Goal: Transaction & Acquisition: Purchase product/service

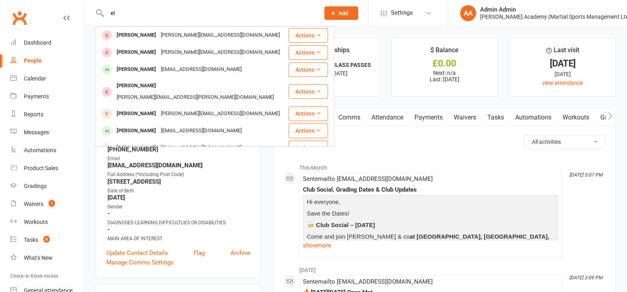
type input "e"
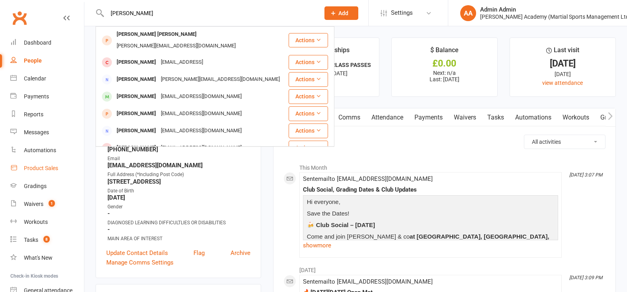
type input "jason"
click at [40, 169] on div "Product Sales" at bounding box center [41, 168] width 34 height 6
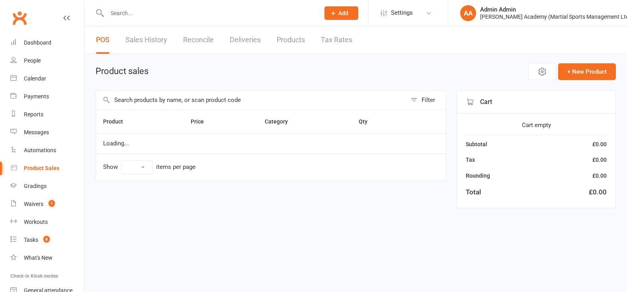
select select "100"
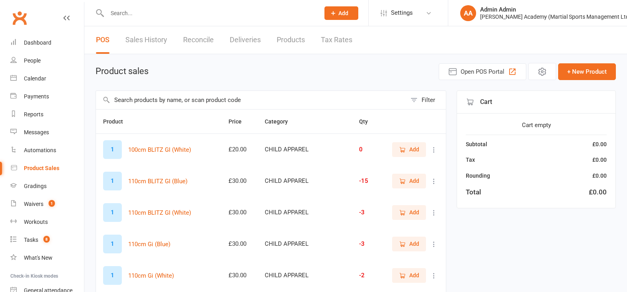
click at [216, 99] on input "text" at bounding box center [251, 100] width 311 height 18
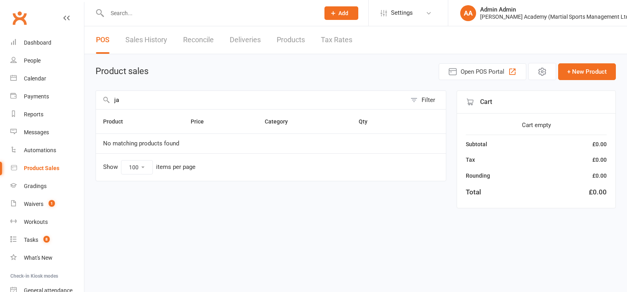
type input "j"
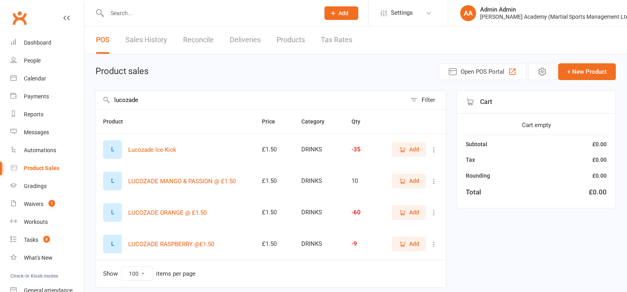
type input "lucozade"
click at [414, 219] on button "Add" at bounding box center [409, 212] width 34 height 14
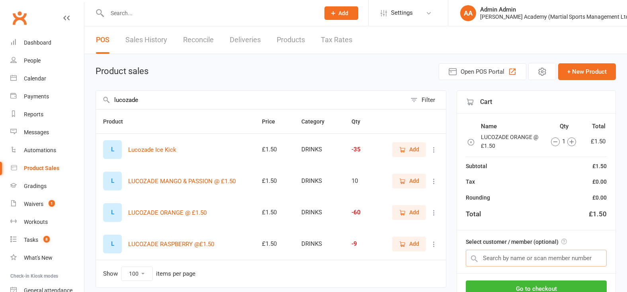
click at [522, 262] on input "text" at bounding box center [536, 258] width 141 height 17
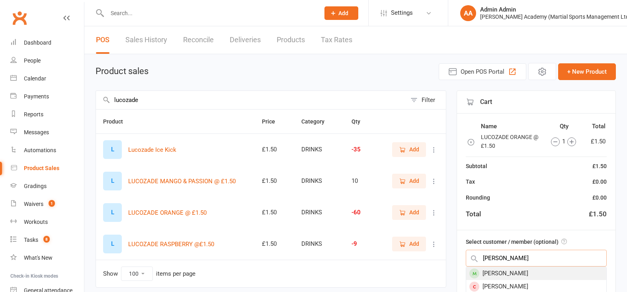
type input "jason asa"
click at [521, 278] on div "Jason Asante" at bounding box center [536, 273] width 140 height 13
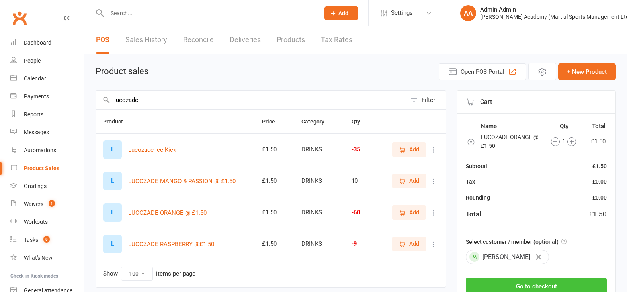
click at [521, 284] on button "Go to checkout" at bounding box center [536, 286] width 141 height 17
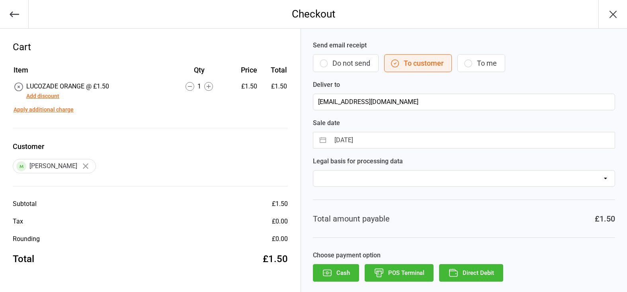
click at [407, 273] on button "POS Terminal" at bounding box center [399, 273] width 69 height 18
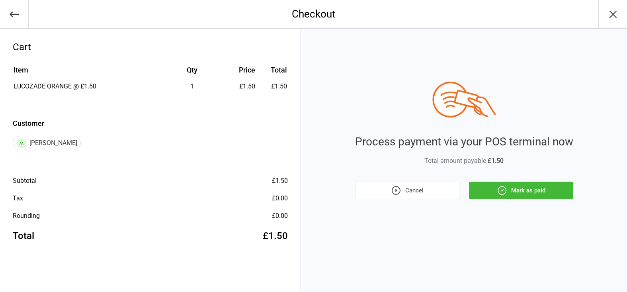
click at [524, 189] on button "Mark as paid" at bounding box center [521, 191] width 104 height 18
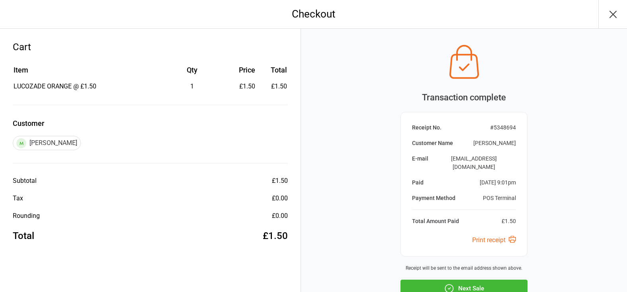
click at [470, 280] on button "Next Sale" at bounding box center [464, 289] width 127 height 18
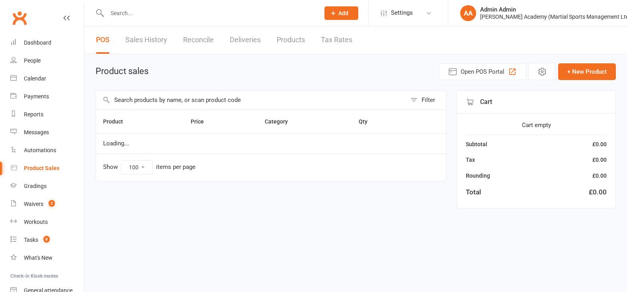
select select "100"
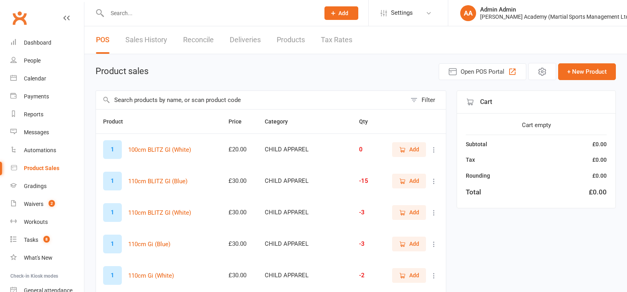
click at [173, 96] on input "text" at bounding box center [251, 100] width 311 height 18
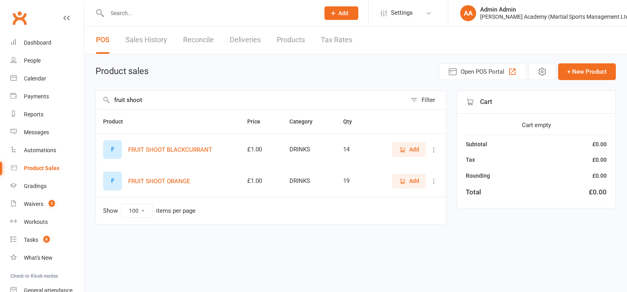
type input "fruit shoot"
click at [399, 182] on icon "button" at bounding box center [402, 181] width 7 height 7
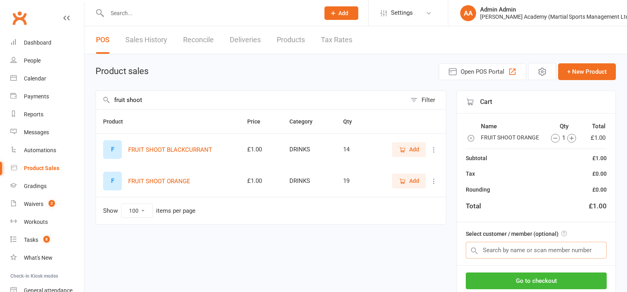
click at [547, 257] on input "text" at bounding box center [536, 250] width 141 height 17
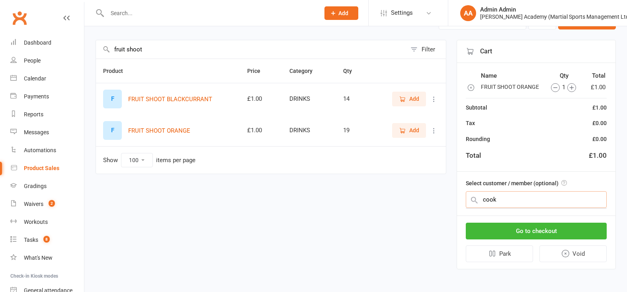
scroll to position [51, 0]
type input "c"
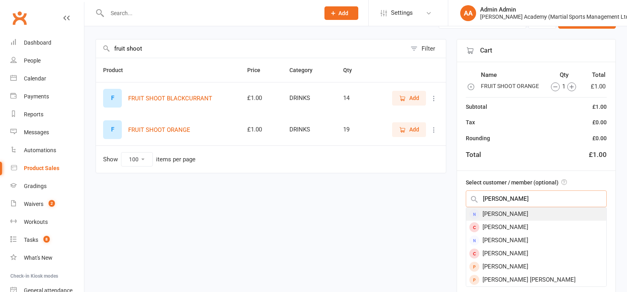
type input "lisa cook"
click at [513, 216] on div "Lisa Cook" at bounding box center [536, 214] width 140 height 13
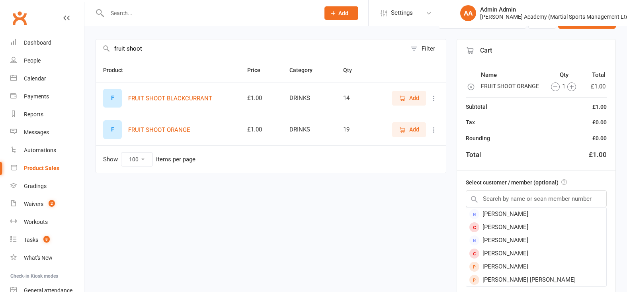
scroll to position [48, 0]
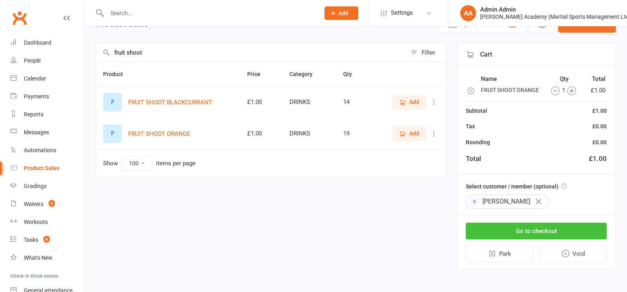
click at [500, 232] on button "Go to checkout" at bounding box center [536, 231] width 141 height 17
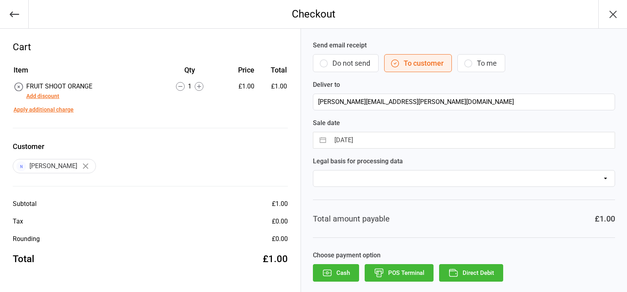
click at [417, 269] on button "POS Terminal" at bounding box center [399, 273] width 69 height 18
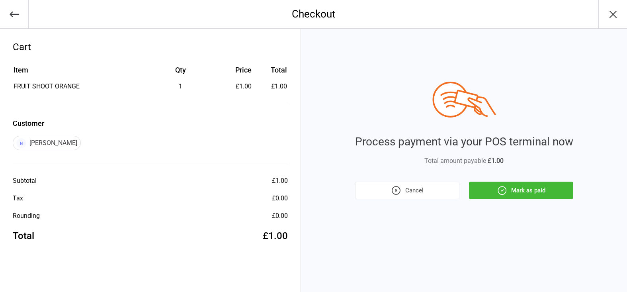
click at [523, 189] on button "Mark as paid" at bounding box center [521, 191] width 104 height 18
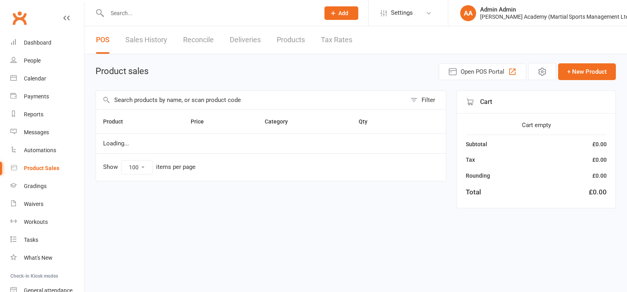
select select "100"
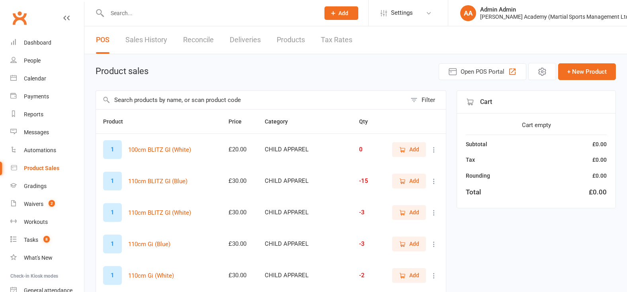
click at [260, 98] on input "text" at bounding box center [251, 100] width 311 height 18
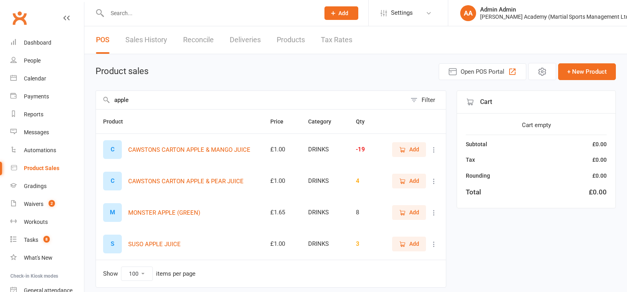
type input "apple"
click at [406, 148] on icon "button" at bounding box center [402, 149] width 7 height 7
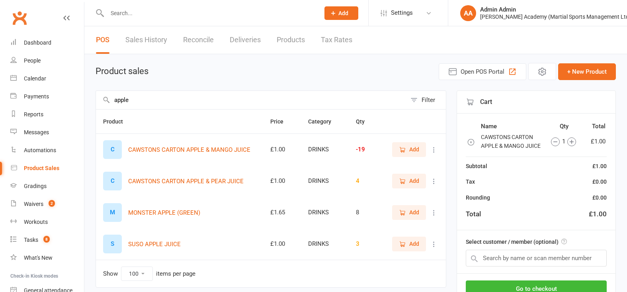
click at [407, 154] on span "Add" at bounding box center [409, 149] width 20 height 9
drag, startPoint x: 487, startPoint y: 245, endPoint x: 502, endPoint y: 259, distance: 19.5
click at [487, 246] on div "Select customer / member (optional)" at bounding box center [536, 251] width 159 height 43
click at [503, 262] on input "text" at bounding box center [536, 258] width 141 height 17
type input "o"
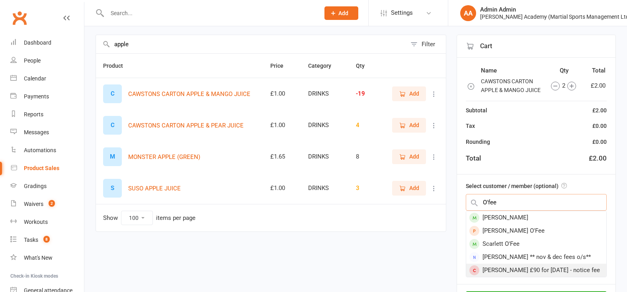
scroll to position [56, 0]
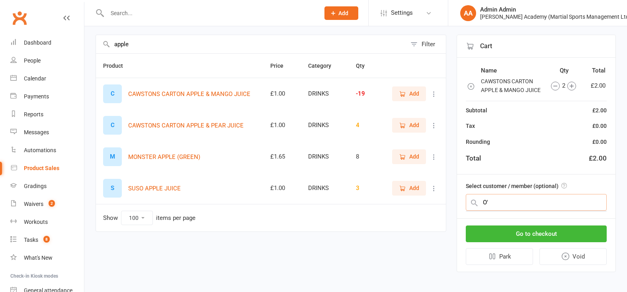
type input "O"
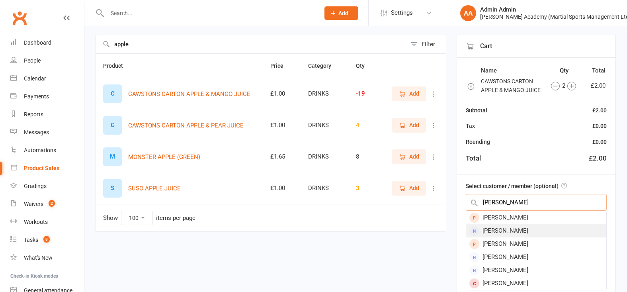
scroll to position [53, 0]
type input "k"
type input "daniel k"
click at [509, 221] on div "Daniel Kim" at bounding box center [536, 217] width 140 height 13
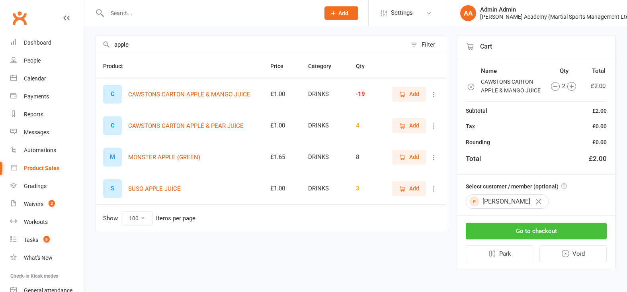
click at [531, 231] on button "Go to checkout" at bounding box center [536, 231] width 141 height 17
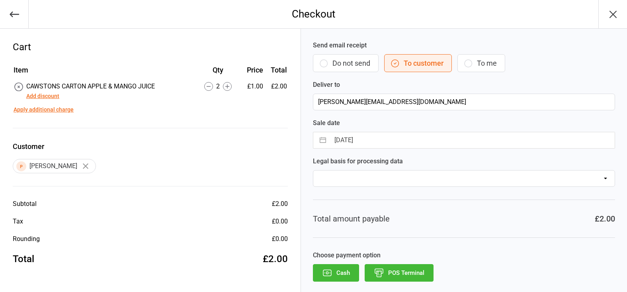
click at [394, 272] on button "POS Terminal" at bounding box center [399, 273] width 69 height 18
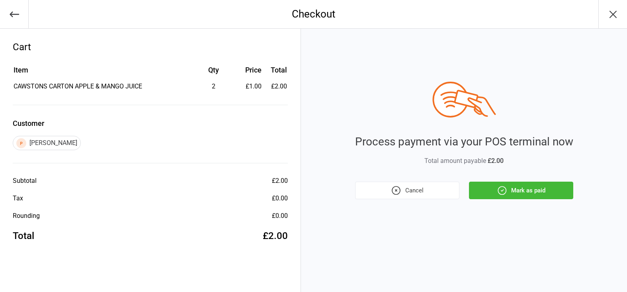
click at [492, 196] on button "Mark as paid" at bounding box center [521, 191] width 104 height 18
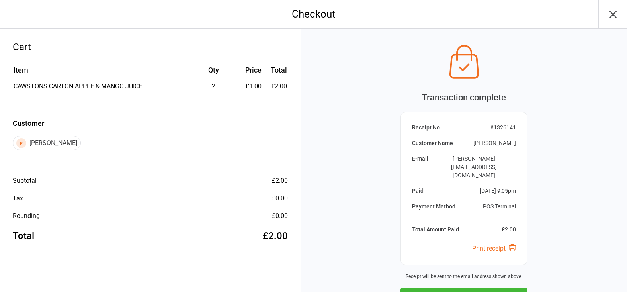
click at [484, 288] on button "Next Sale" at bounding box center [464, 297] width 127 height 18
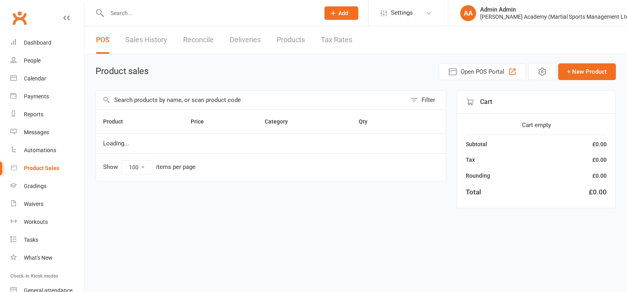
select select "100"
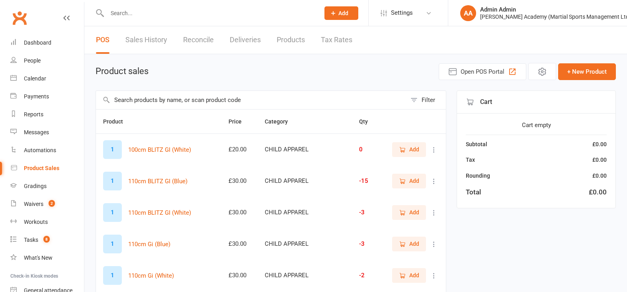
click at [202, 99] on input "text" at bounding box center [251, 100] width 311 height 18
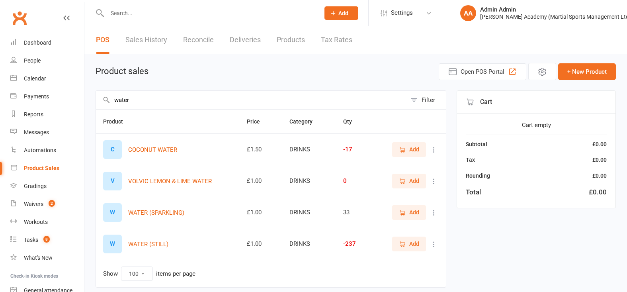
type input "water"
click at [407, 247] on span "Add" at bounding box center [409, 243] width 20 height 9
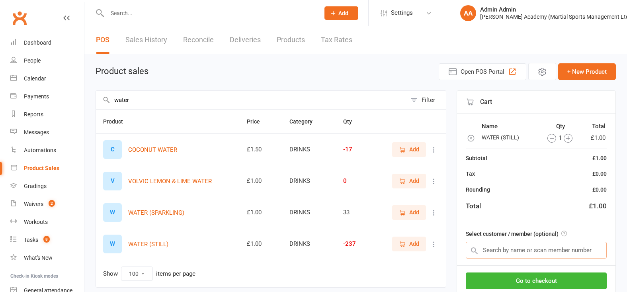
click at [487, 248] on input "text" at bounding box center [536, 250] width 141 height 17
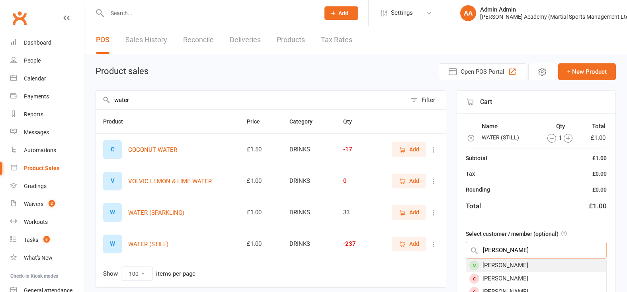
type input "dave watkins"
click at [524, 270] on div "Dave Watkins" at bounding box center [536, 265] width 140 height 13
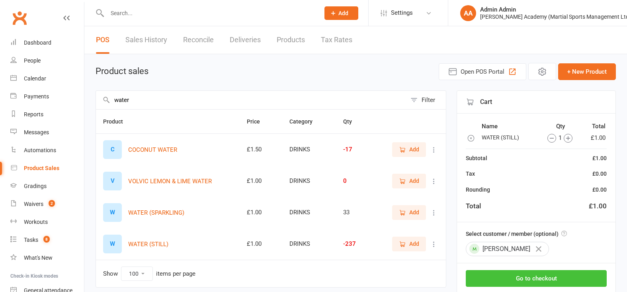
click at [525, 275] on button "Go to checkout" at bounding box center [536, 278] width 141 height 17
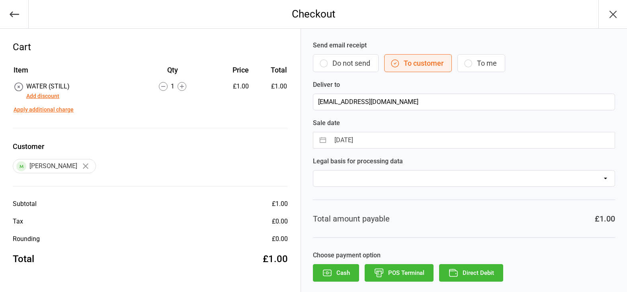
click at [402, 274] on button "POS Terminal" at bounding box center [399, 273] width 69 height 18
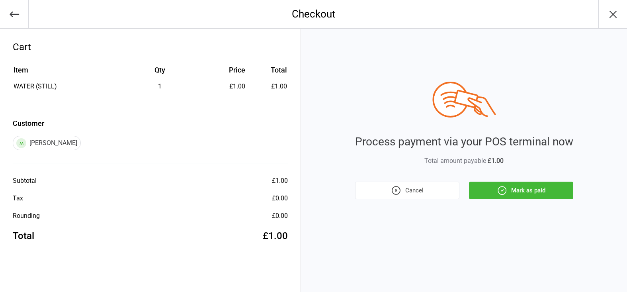
click at [521, 198] on div "Process payment via your POS terminal now Total amount payable £1.00 Cancel Mar…" at bounding box center [464, 160] width 326 height 263
click at [520, 196] on button "Mark as paid" at bounding box center [521, 191] width 104 height 18
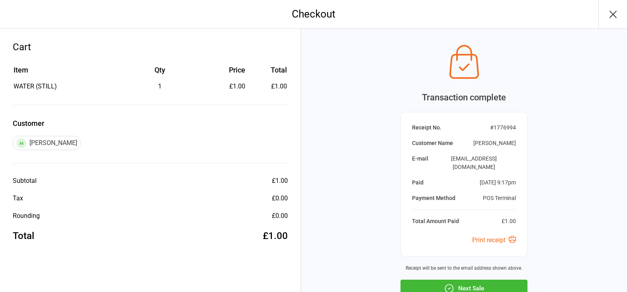
click at [469, 280] on button "Next Sale" at bounding box center [464, 289] width 127 height 18
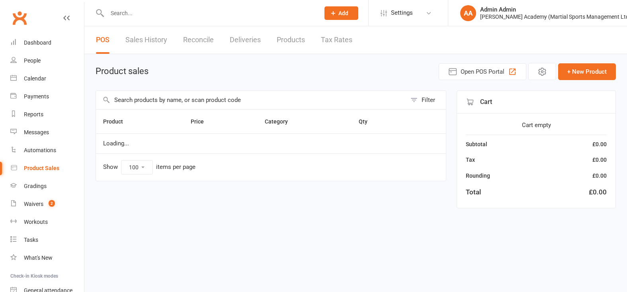
select select "100"
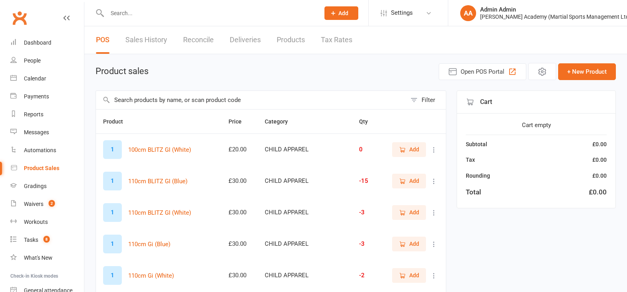
click at [147, 100] on input "text" at bounding box center [251, 100] width 311 height 18
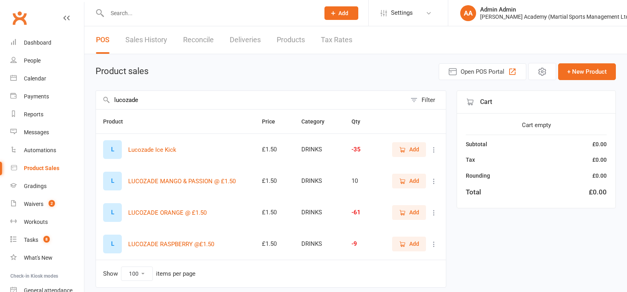
type input "lucozade"
click at [406, 216] on span "Add" at bounding box center [409, 212] width 20 height 9
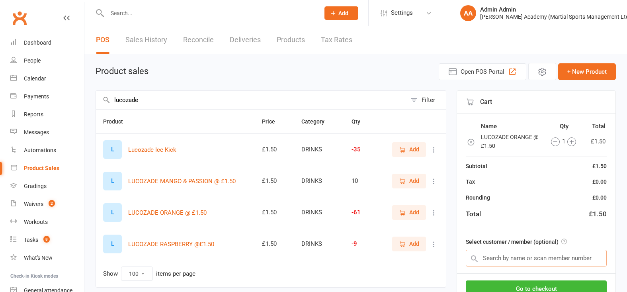
click at [533, 259] on input "text" at bounding box center [536, 258] width 141 height 17
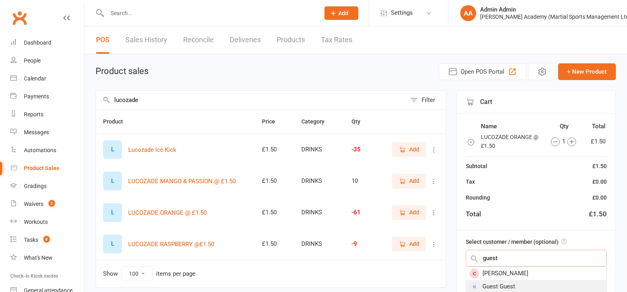
type input "guest"
click at [531, 283] on div "Guest Guest" at bounding box center [536, 286] width 140 height 13
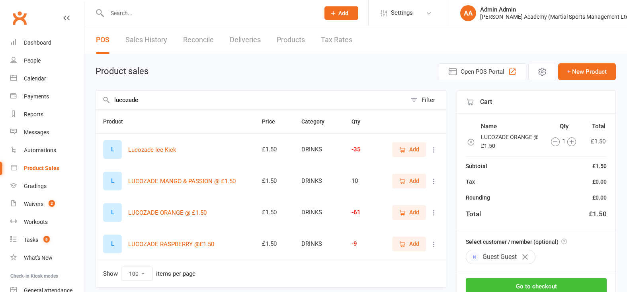
click at [531, 283] on button "Go to checkout" at bounding box center [536, 286] width 141 height 17
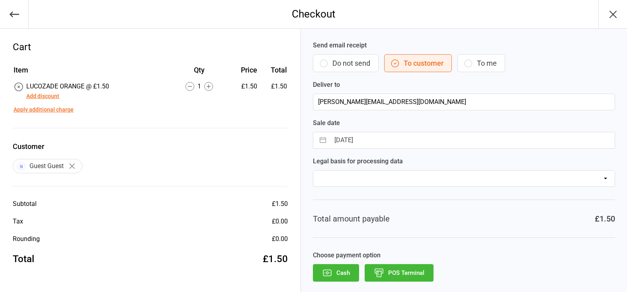
click at [396, 283] on div "Send email receipt Do not send To customer To me Deliver to [PERSON_NAME][EMAIL…" at bounding box center [464, 165] width 326 height 273
click at [405, 269] on button "POS Terminal" at bounding box center [399, 273] width 69 height 18
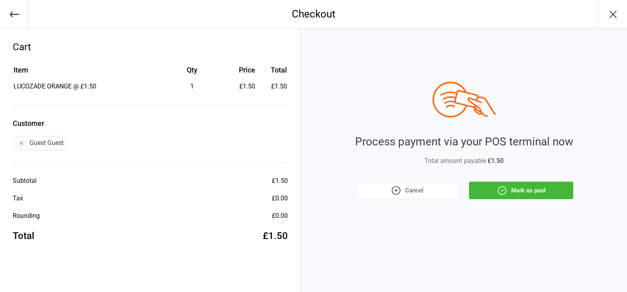
click at [508, 194] on button "Mark as paid" at bounding box center [521, 191] width 104 height 18
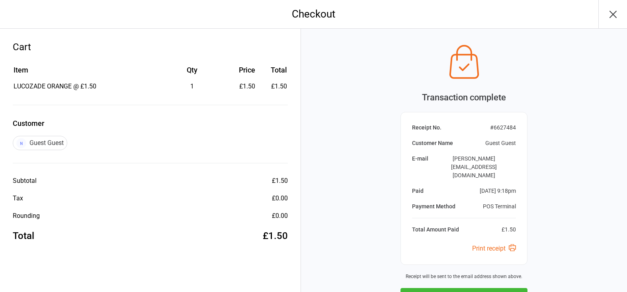
drag, startPoint x: 495, startPoint y: 257, endPoint x: 490, endPoint y: 254, distance: 6.4
click at [495, 288] on button "Next Sale" at bounding box center [464, 297] width 127 height 18
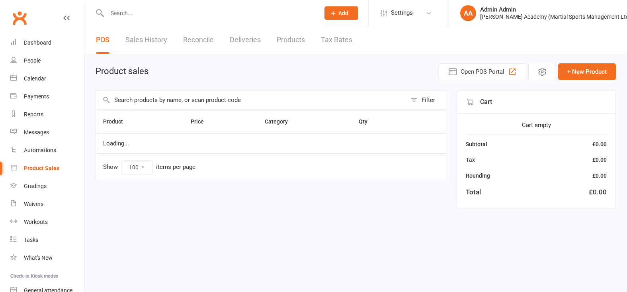
select select "100"
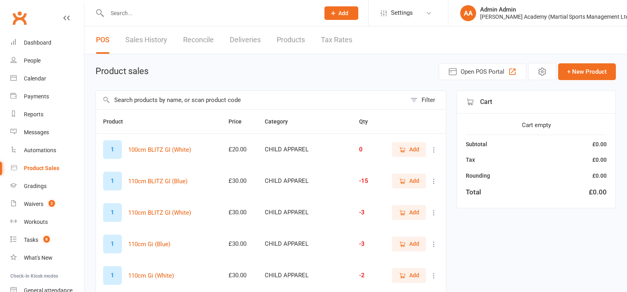
click at [175, 109] on input "text" at bounding box center [251, 100] width 311 height 18
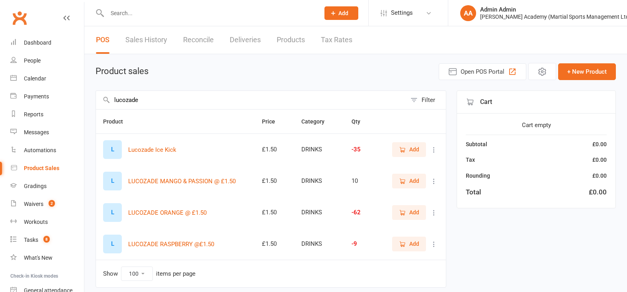
type input "lucozade"
click at [408, 148] on span "Add" at bounding box center [409, 149] width 20 height 9
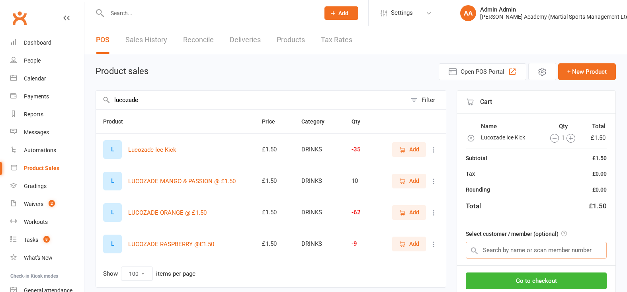
click at [506, 246] on input "text" at bounding box center [536, 250] width 141 height 17
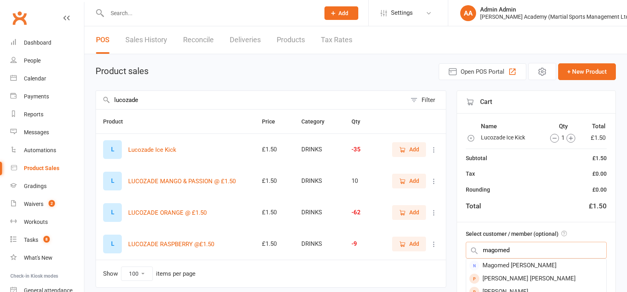
type input "majored"
drag, startPoint x: 506, startPoint y: 246, endPoint x: 544, endPoint y: 268, distance: 44.3
click at [544, 268] on div "Magomed Emi Dakhaev" at bounding box center [536, 265] width 140 height 13
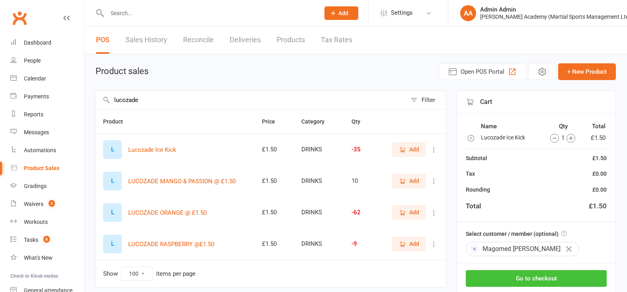
click at [543, 279] on button "Go to checkout" at bounding box center [536, 278] width 141 height 17
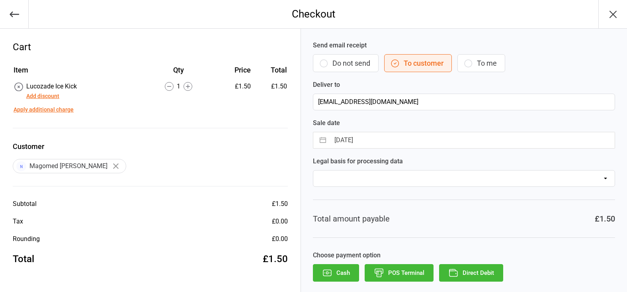
click at [411, 268] on button "POS Terminal" at bounding box center [399, 273] width 69 height 18
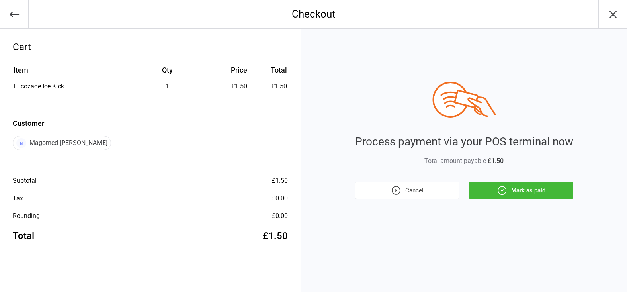
click at [513, 198] on button "Mark as paid" at bounding box center [521, 191] width 104 height 18
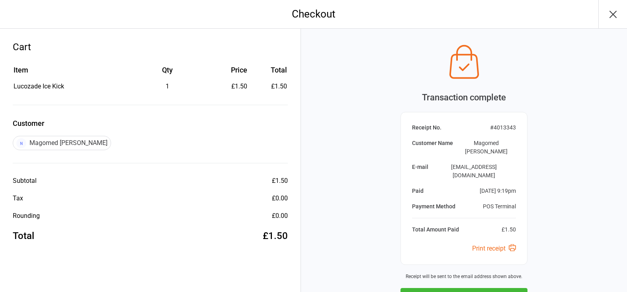
click at [473, 243] on div "Transaction complete Receipt No. # 4013343 Customer Name Magomed Emi Dakhaev E-…" at bounding box center [464, 173] width 127 height 265
click at [470, 288] on button "Next Sale" at bounding box center [464, 297] width 127 height 18
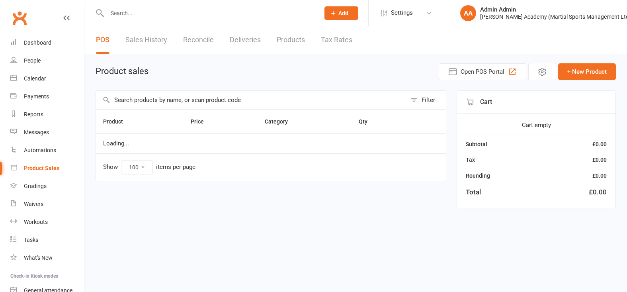
select select "100"
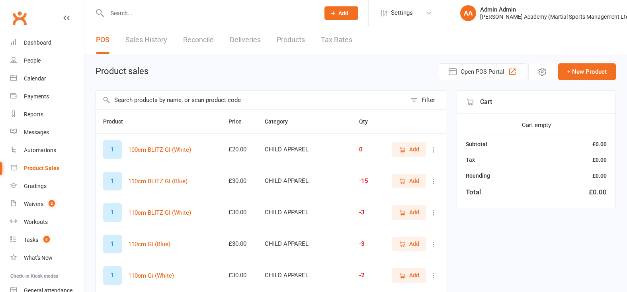
click at [176, 94] on input "text" at bounding box center [251, 100] width 311 height 18
click at [178, 96] on input "text" at bounding box center [251, 100] width 311 height 18
click at [196, 102] on input "text" at bounding box center [251, 100] width 311 height 18
click at [243, 100] on input "text" at bounding box center [251, 100] width 311 height 18
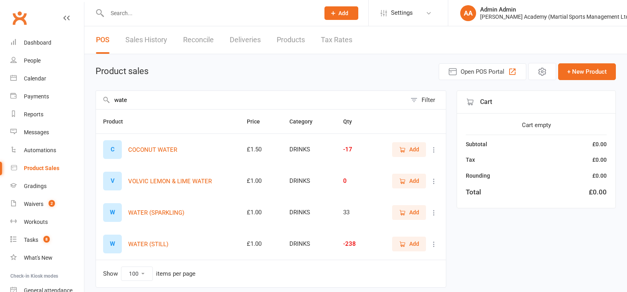
type input "wate"
click at [420, 251] on button "Add" at bounding box center [409, 244] width 34 height 14
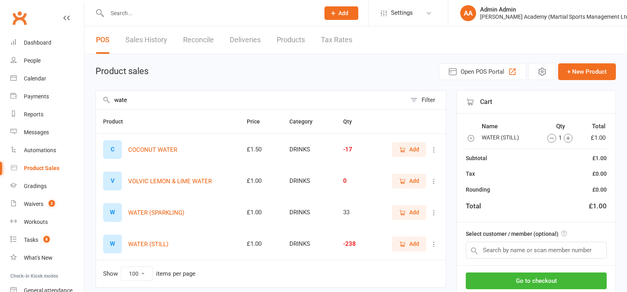
click at [514, 237] on label "Select customer / member (optional)" at bounding box center [516, 233] width 101 height 9
click at [512, 248] on input "text" at bounding box center [536, 250] width 141 height 17
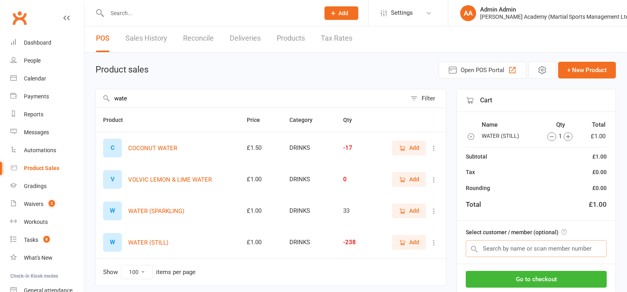
scroll to position [2, 0]
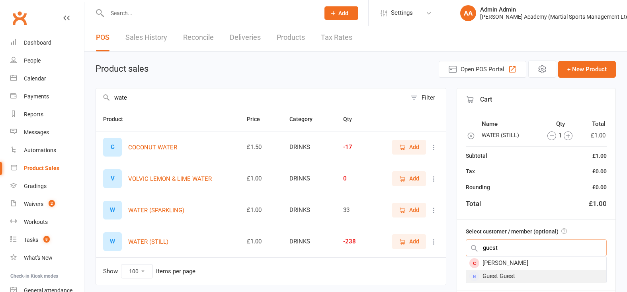
type input "guest"
click at [510, 276] on div "Guest Guest" at bounding box center [536, 276] width 140 height 13
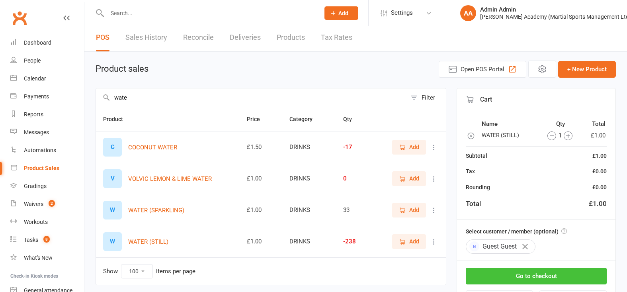
click at [518, 275] on button "Go to checkout" at bounding box center [536, 276] width 141 height 17
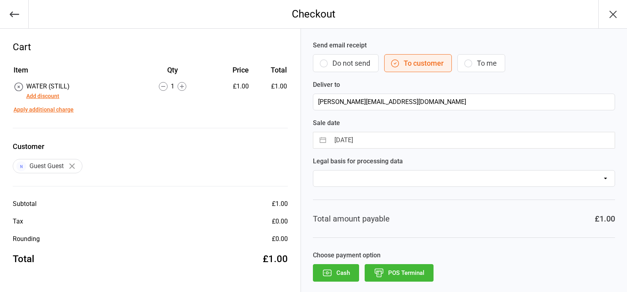
click at [400, 265] on button "POS Terminal" at bounding box center [399, 273] width 69 height 18
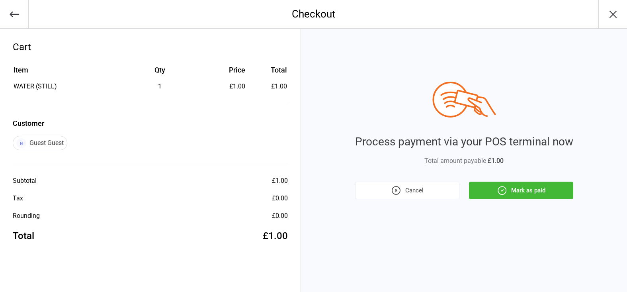
click at [531, 193] on button "Mark as paid" at bounding box center [521, 191] width 104 height 18
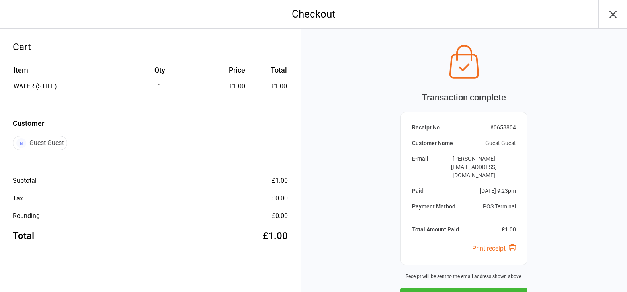
click at [467, 288] on button "Next Sale" at bounding box center [464, 297] width 127 height 18
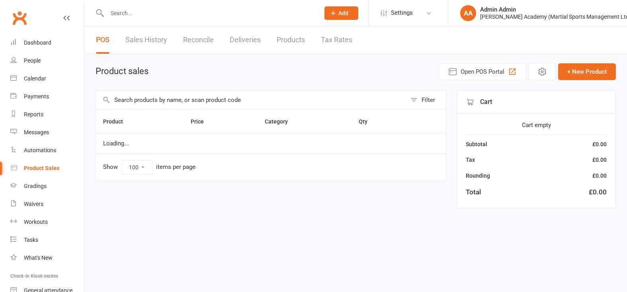
select select "100"
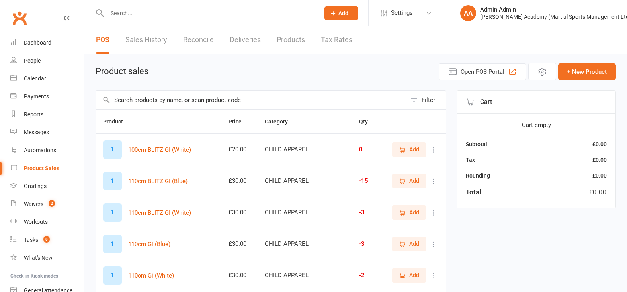
click at [297, 102] on input "text" at bounding box center [251, 100] width 311 height 18
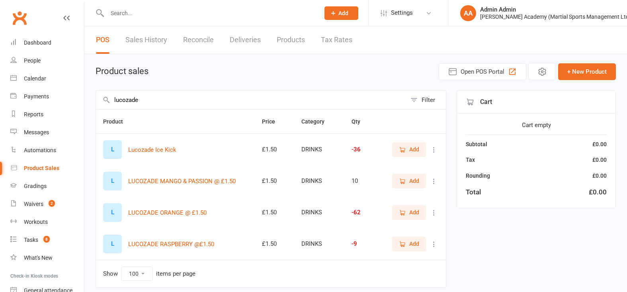
click at [404, 145] on button "Add" at bounding box center [409, 149] width 34 height 14
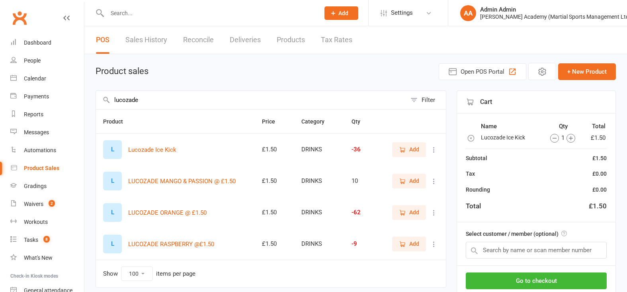
click at [557, 137] on icon "button" at bounding box center [555, 138] width 9 height 9
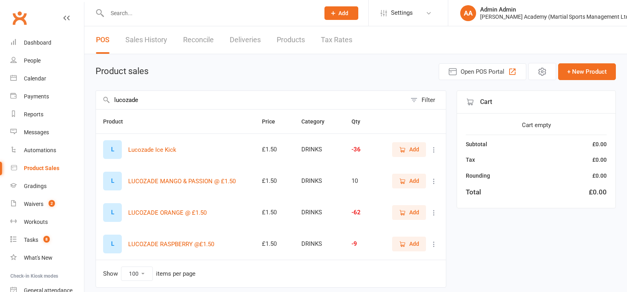
click at [415, 212] on span "Add" at bounding box center [415, 212] width 10 height 9
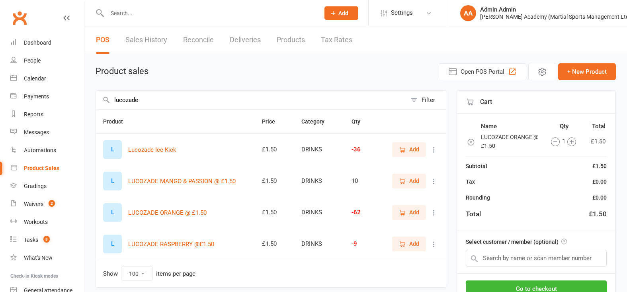
click at [204, 100] on input "lucozade" at bounding box center [251, 100] width 311 height 18
type input "l"
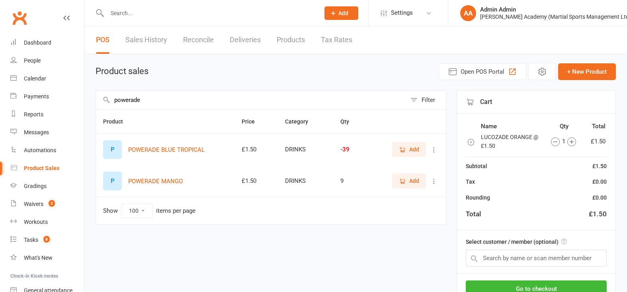
type input "powerade"
click at [412, 181] on span "Add" at bounding box center [415, 180] width 10 height 9
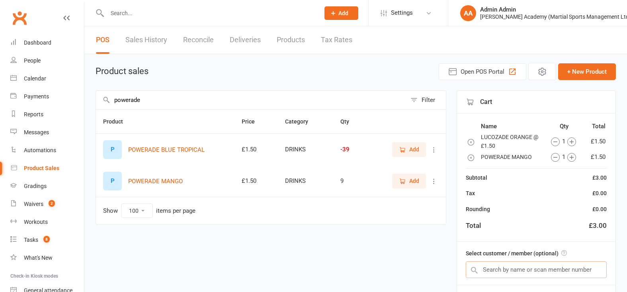
click at [555, 270] on input "text" at bounding box center [536, 269] width 141 height 17
type input "harry thwaites"
click at [531, 286] on div "Harry Thwaites" at bounding box center [536, 284] width 140 height 13
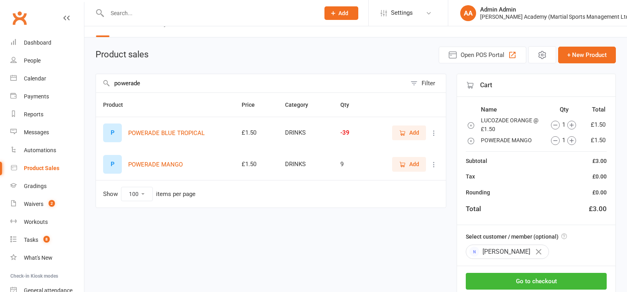
scroll to position [19, 0]
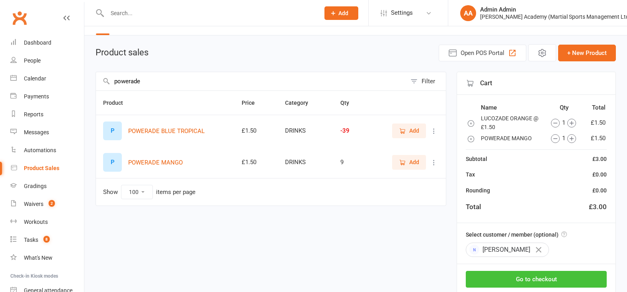
click at [520, 274] on button "Go to checkout" at bounding box center [536, 279] width 141 height 17
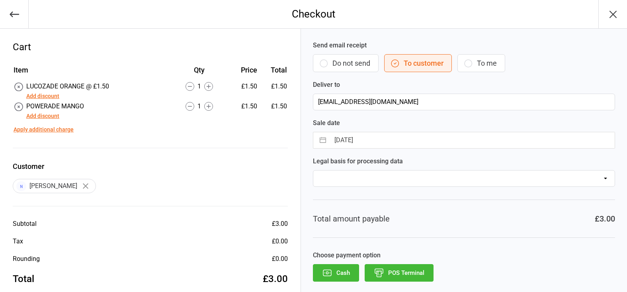
click at [396, 269] on button "POS Terminal" at bounding box center [399, 273] width 69 height 18
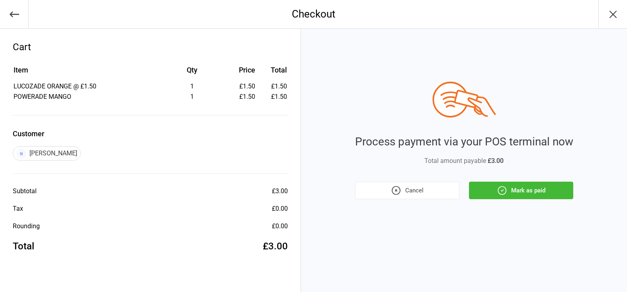
click at [482, 192] on button "Mark as paid" at bounding box center [521, 191] width 104 height 18
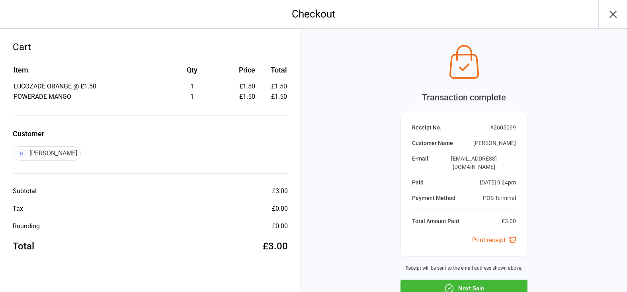
click at [483, 280] on button "Next Sale" at bounding box center [464, 289] width 127 height 18
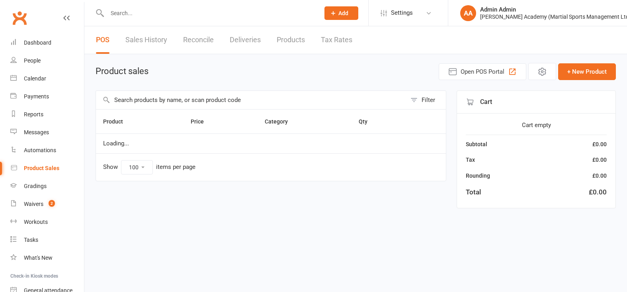
select select "100"
